Goal: Task Accomplishment & Management: Use online tool/utility

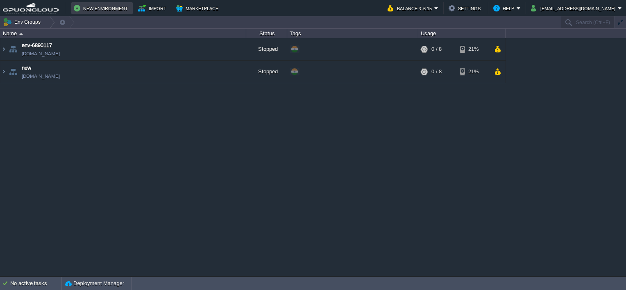
click at [118, 5] on button "New Environment" at bounding box center [102, 8] width 57 height 10
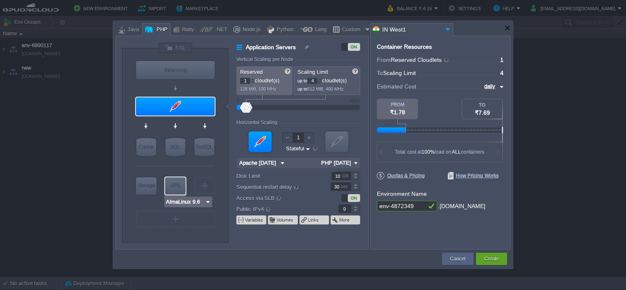
click at [211, 203] on div "AlmaLinux 9.6" at bounding box center [188, 202] width 48 height 11
click at [210, 201] on img at bounding box center [208, 202] width 6 height 8
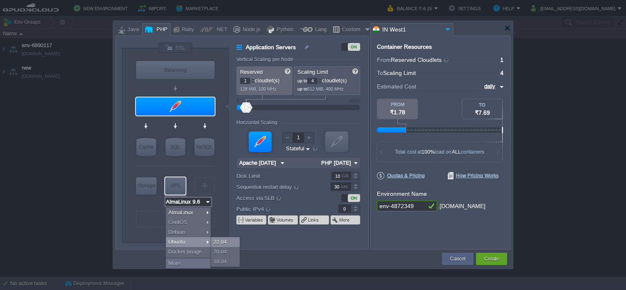
click at [213, 239] on div "22.04" at bounding box center [225, 242] width 29 height 10
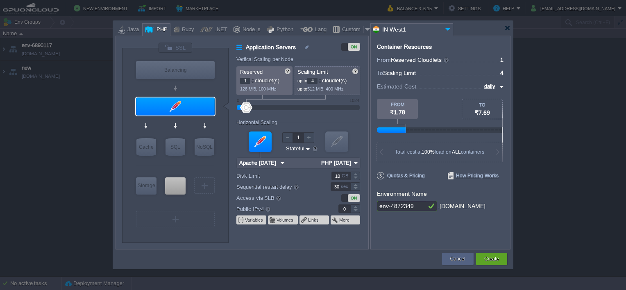
type input "Ubuntu 22.04"
type input "1"
click at [354, 207] on div at bounding box center [355, 207] width 9 height 4
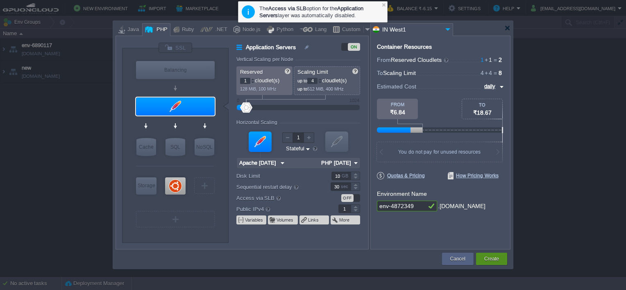
click at [491, 257] on button "Create" at bounding box center [492, 259] width 15 height 8
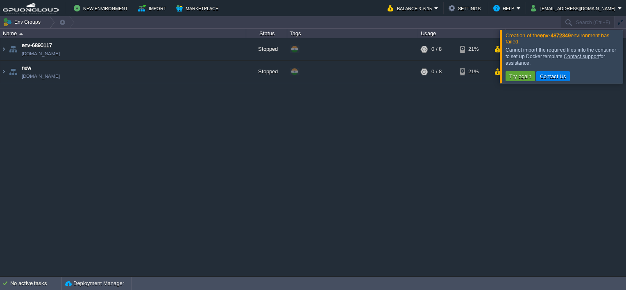
click at [626, 55] on div at bounding box center [636, 56] width 0 height 53
